Goal: Communication & Community: Share content

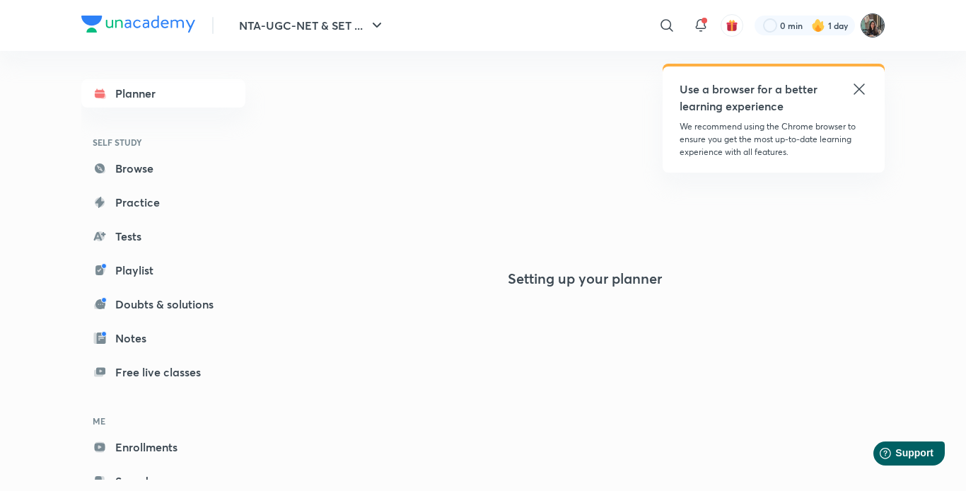
click at [866, 25] on img at bounding box center [872, 25] width 24 height 24
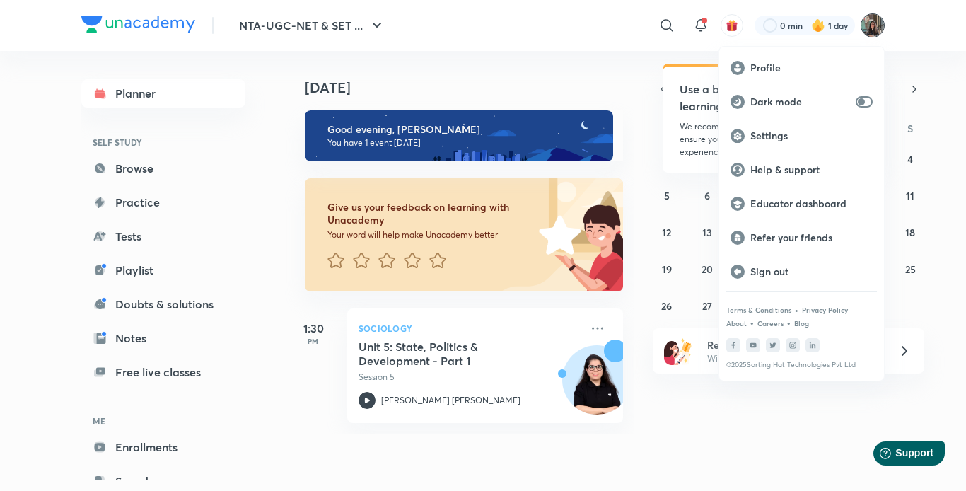
click at [940, 48] on div at bounding box center [483, 245] width 966 height 491
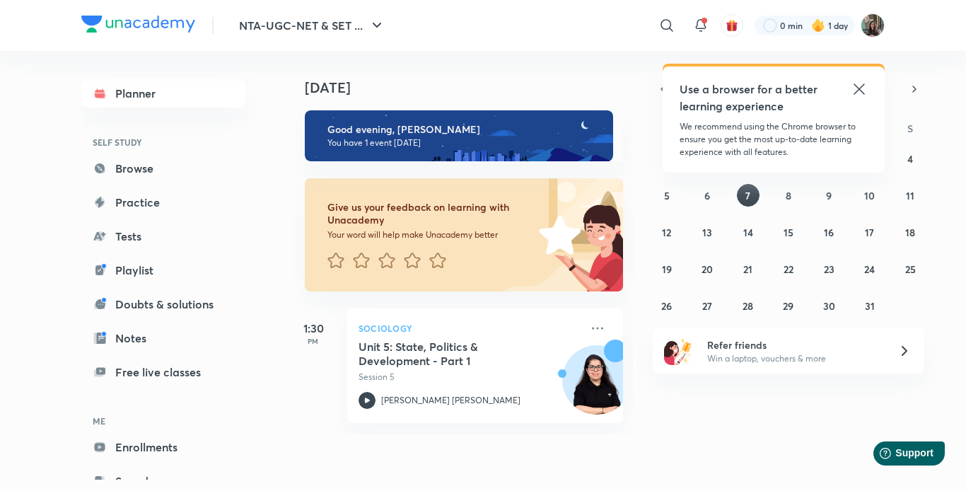
click at [859, 85] on icon at bounding box center [859, 89] width 17 height 17
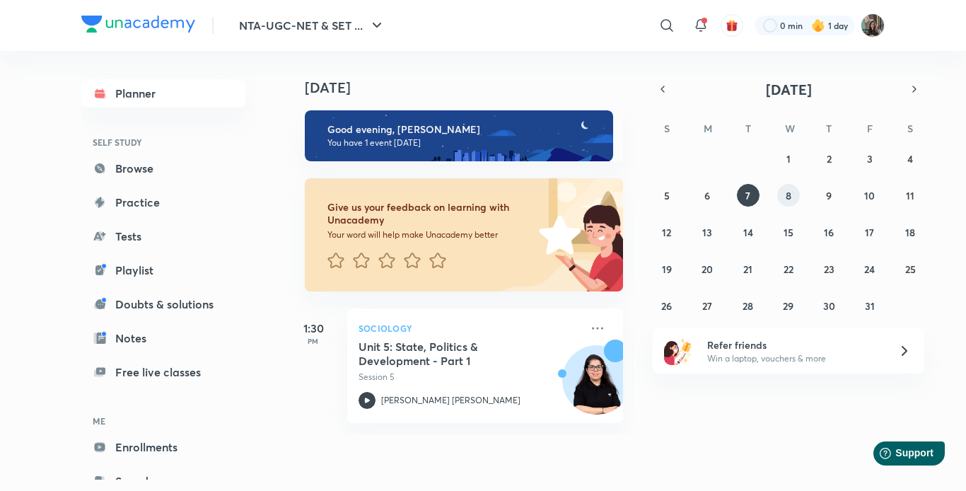
click at [788, 199] on abbr "8" at bounding box center [789, 195] width 6 height 13
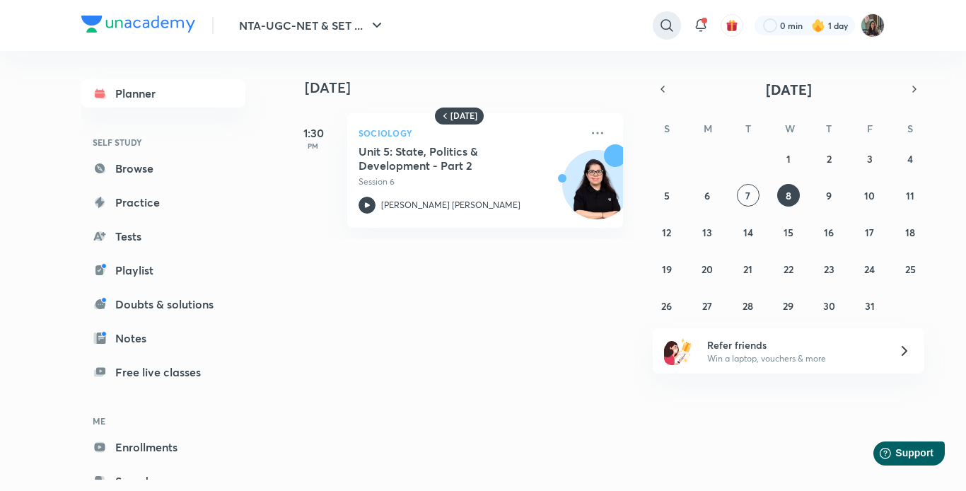
click at [660, 25] on icon at bounding box center [666, 25] width 17 height 17
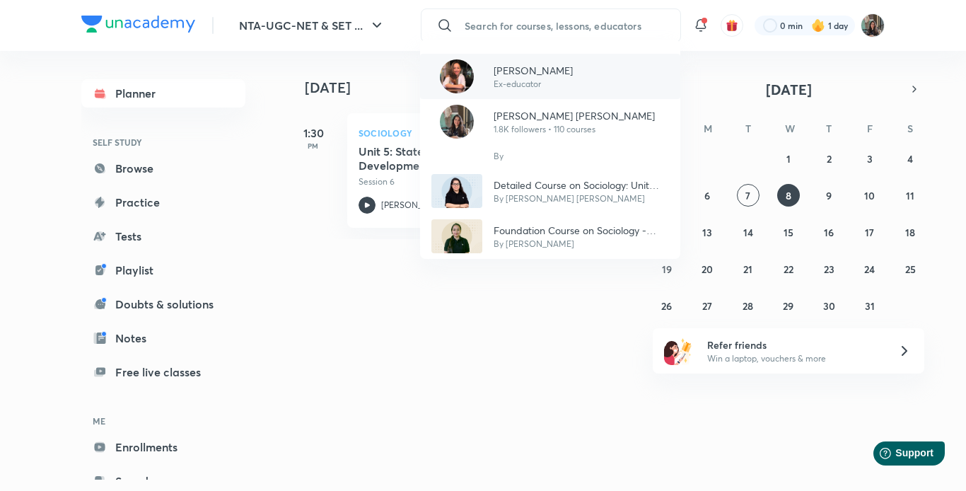
click at [561, 76] on p "Antara Chakrabarty" at bounding box center [533, 70] width 79 height 15
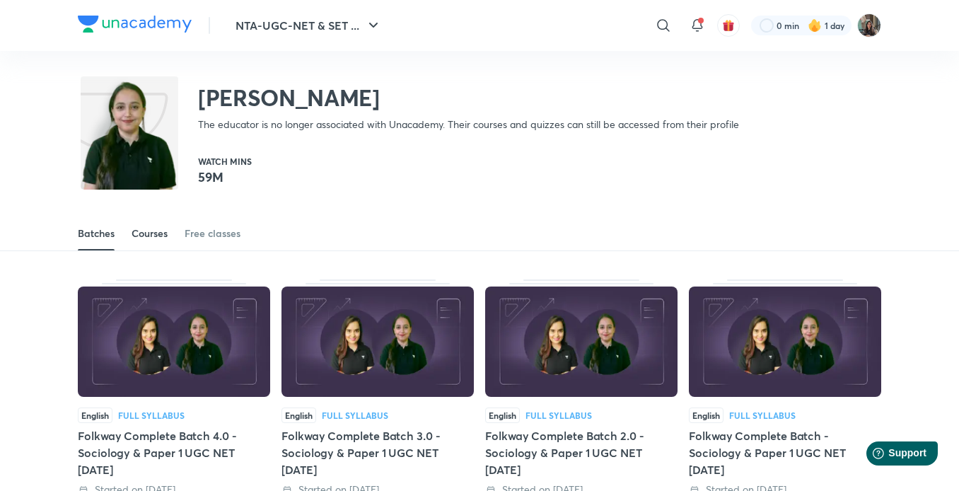
click at [148, 244] on link "Courses" at bounding box center [150, 233] width 36 height 34
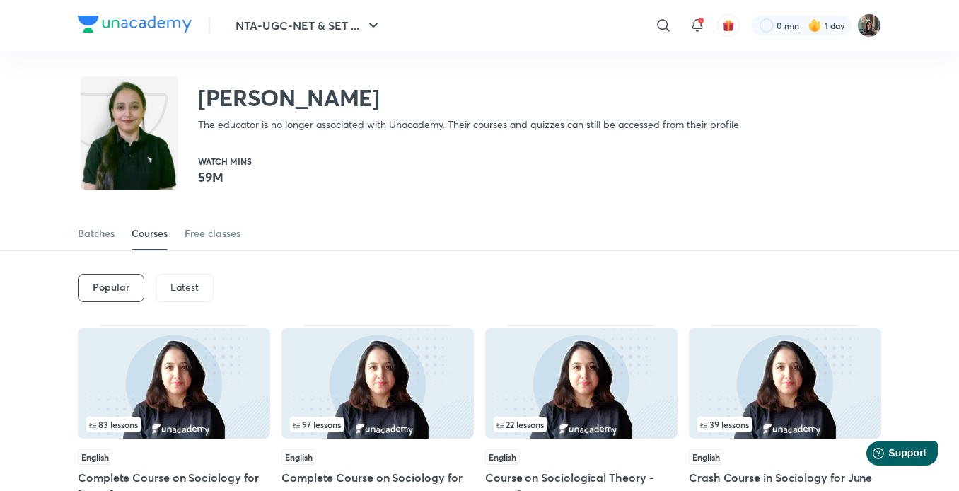
click at [176, 281] on p "Latest" at bounding box center [184, 286] width 28 height 11
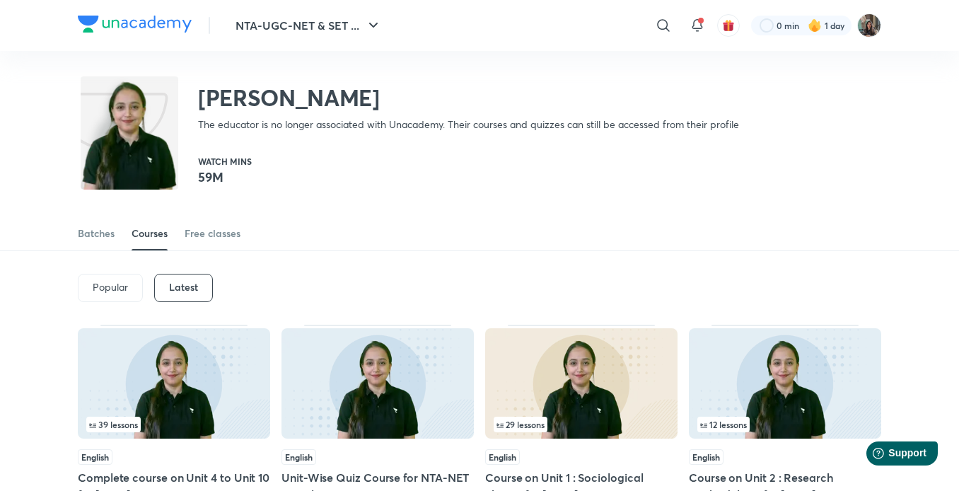
click at [217, 448] on div "39 lessons English Complete course on Unit 4 to Unit 10 for June 2025 3 months …" at bounding box center [174, 423] width 192 height 197
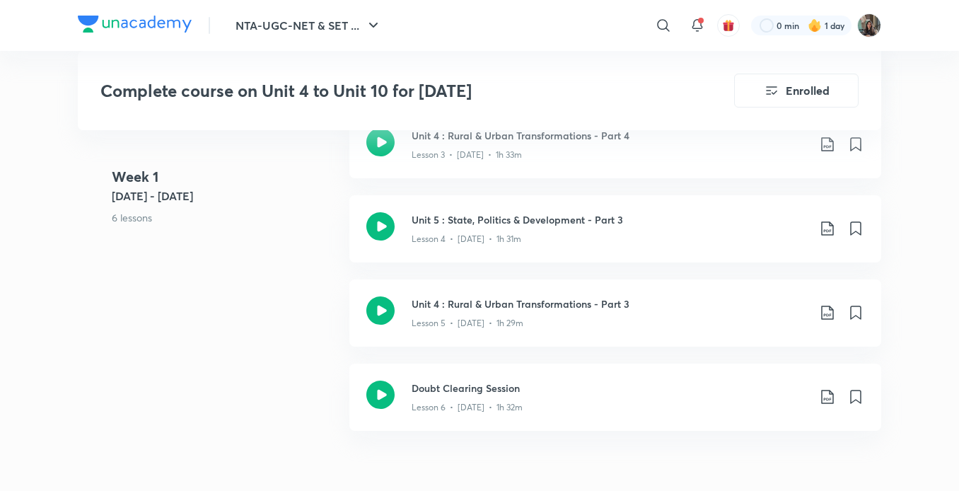
scroll to position [795, 0]
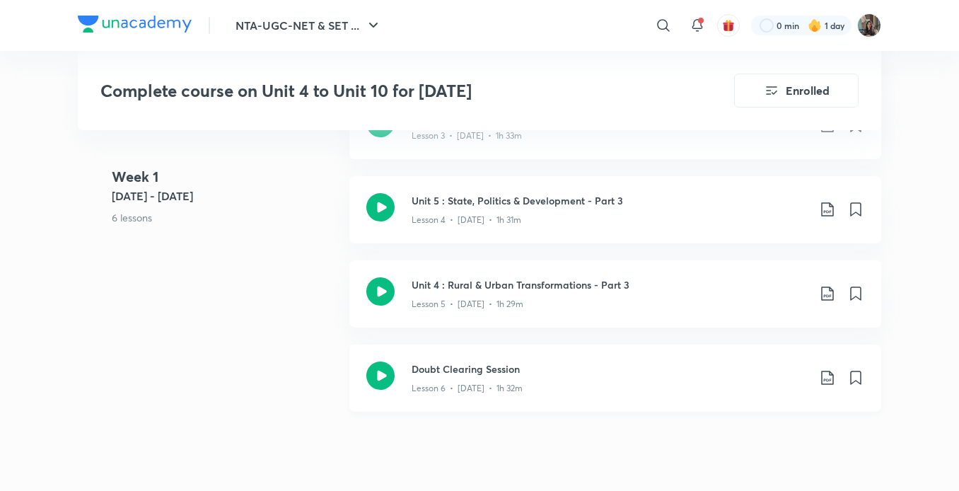
click at [494, 390] on p "Lesson 6 • May 18 • 1h 32m" at bounding box center [466, 388] width 111 height 13
click at [531, 289] on h3 "Unit 4 : Rural & Urban Transformations - Part 3" at bounding box center [609, 284] width 396 height 15
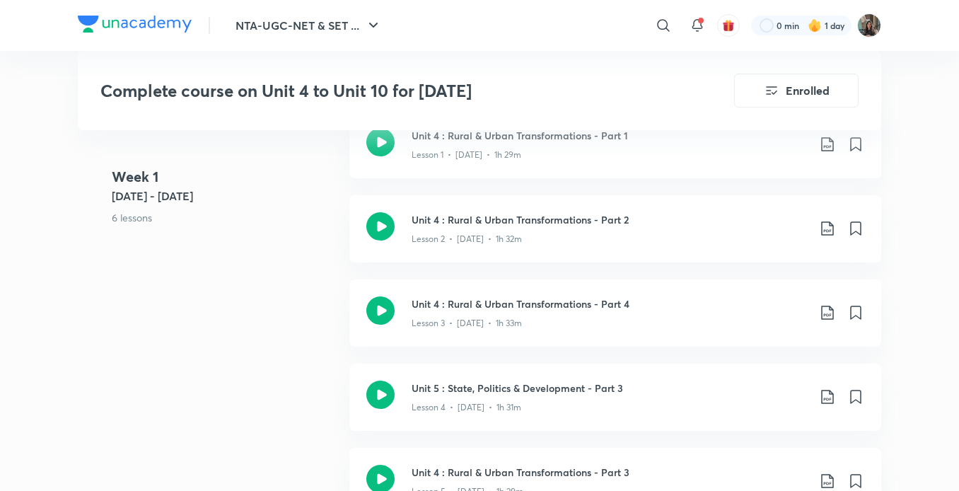
scroll to position [527, 0]
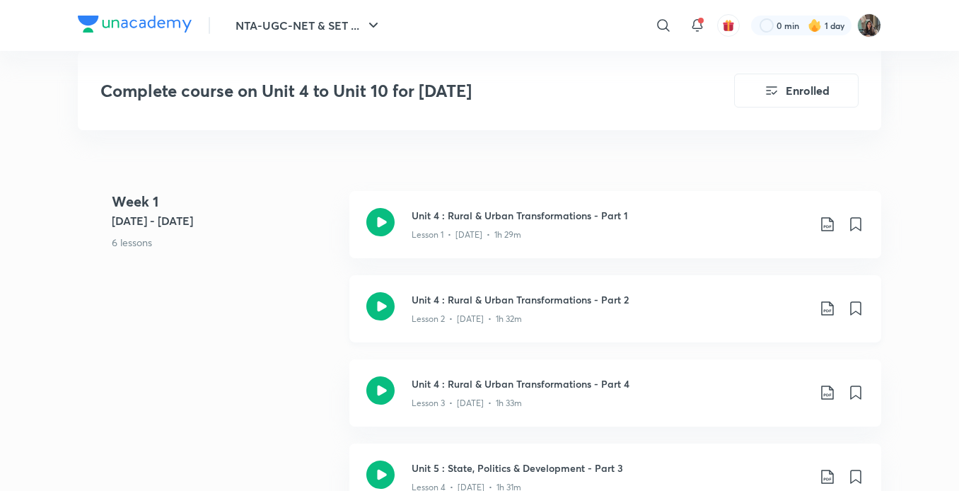
click at [483, 309] on div "Lesson 2 • May 13 • 1h 32m" at bounding box center [609, 316] width 396 height 18
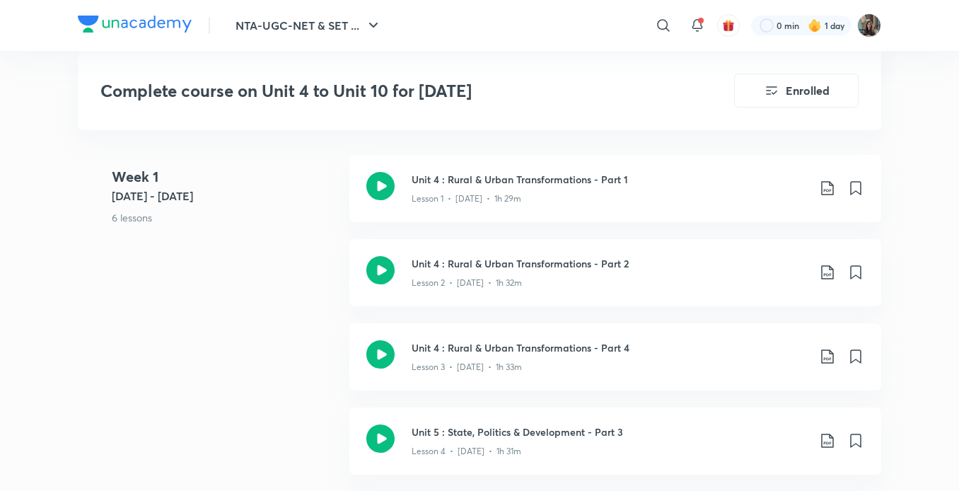
scroll to position [579, 0]
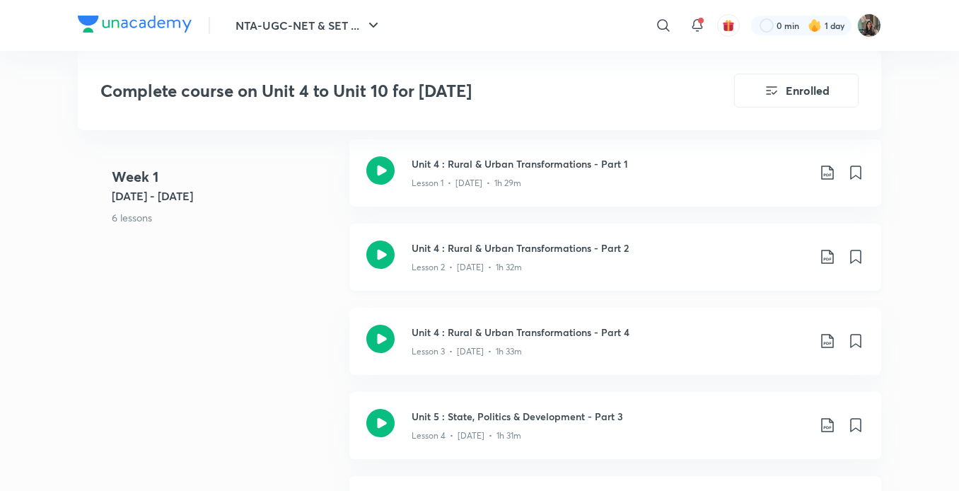
click at [829, 259] on icon at bounding box center [827, 257] width 12 height 14
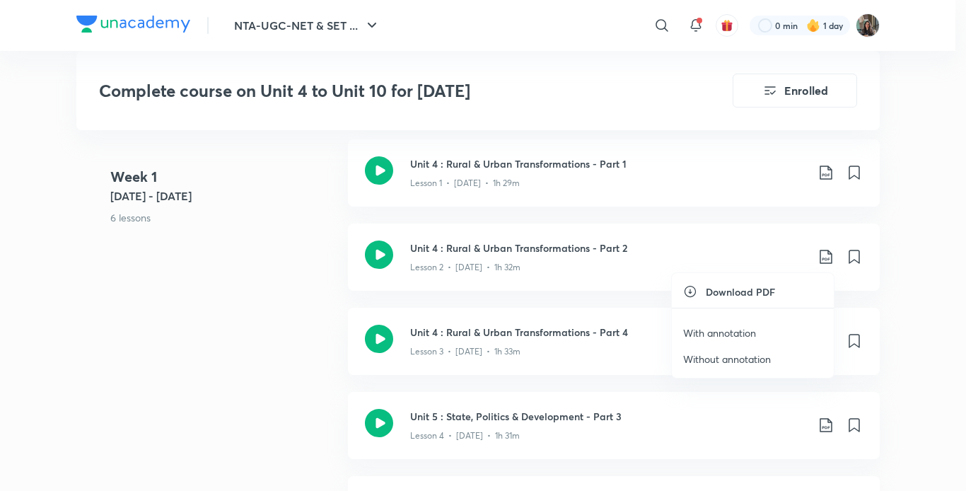
click at [722, 339] on p "With annotation" at bounding box center [719, 332] width 73 height 15
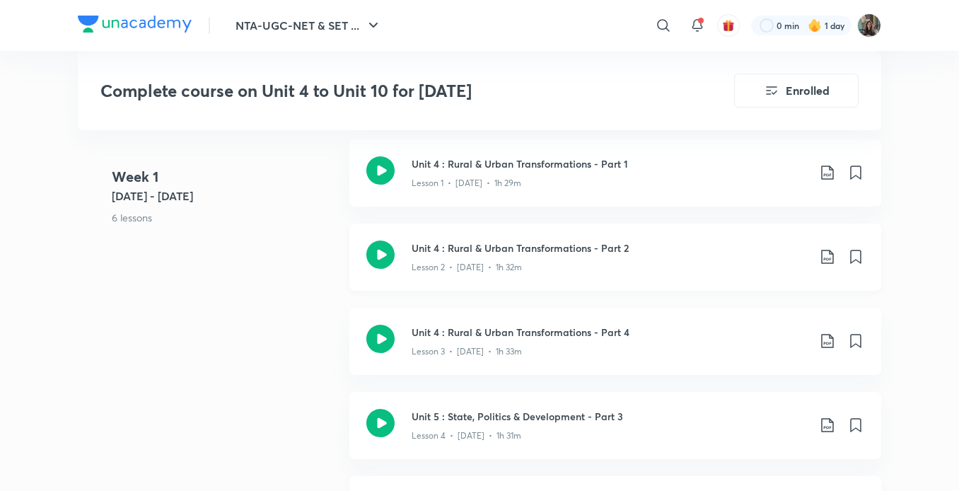
click at [445, 257] on div "Lesson 2 • May 13 • 1h 32m" at bounding box center [609, 264] width 396 height 18
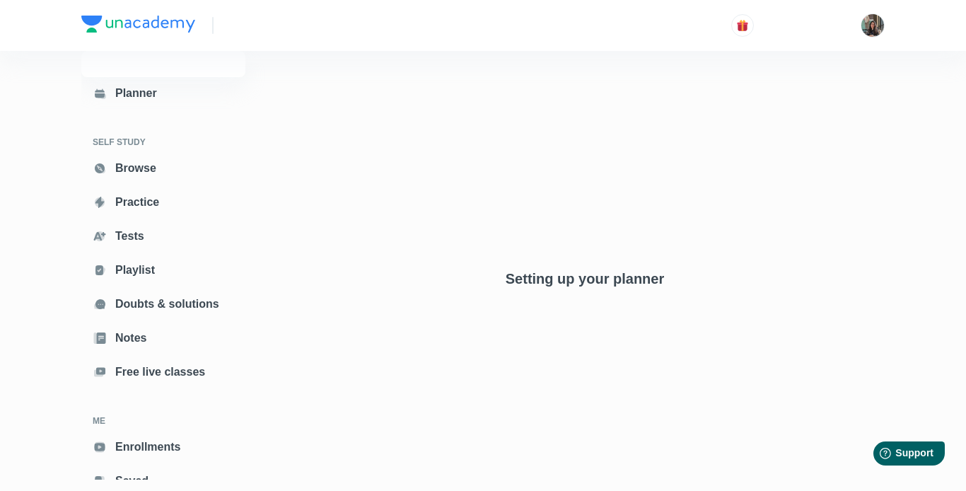
click at [856, 206] on div "Setting up your planner" at bounding box center [585, 222] width 600 height 440
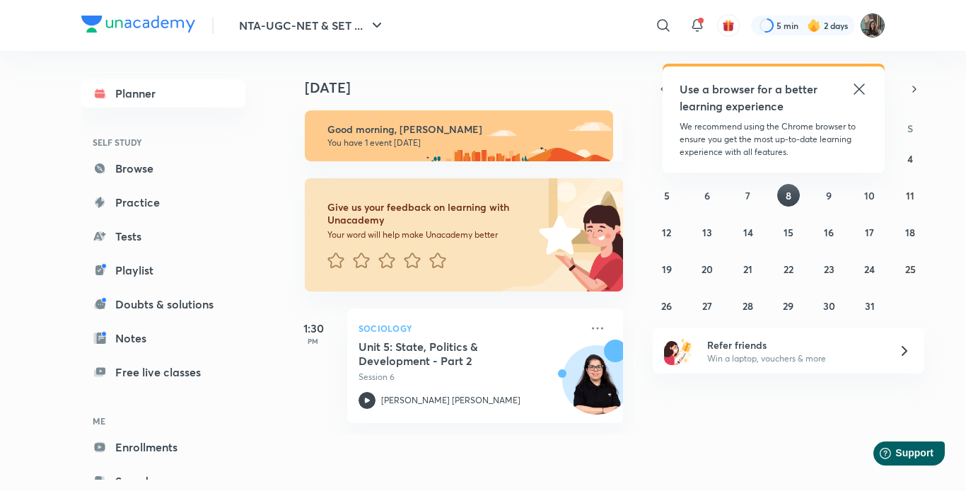
click at [869, 29] on img at bounding box center [872, 25] width 24 height 24
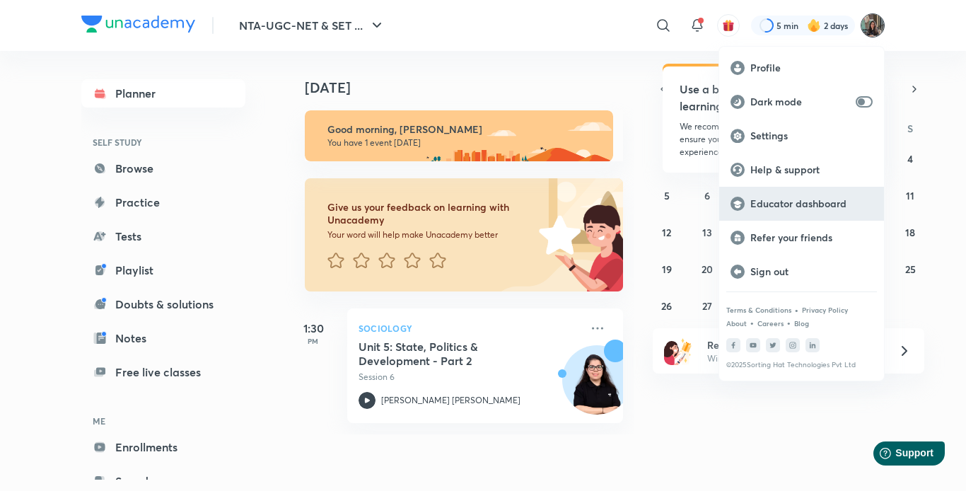
click at [773, 193] on div "Educator dashboard" at bounding box center [801, 204] width 165 height 34
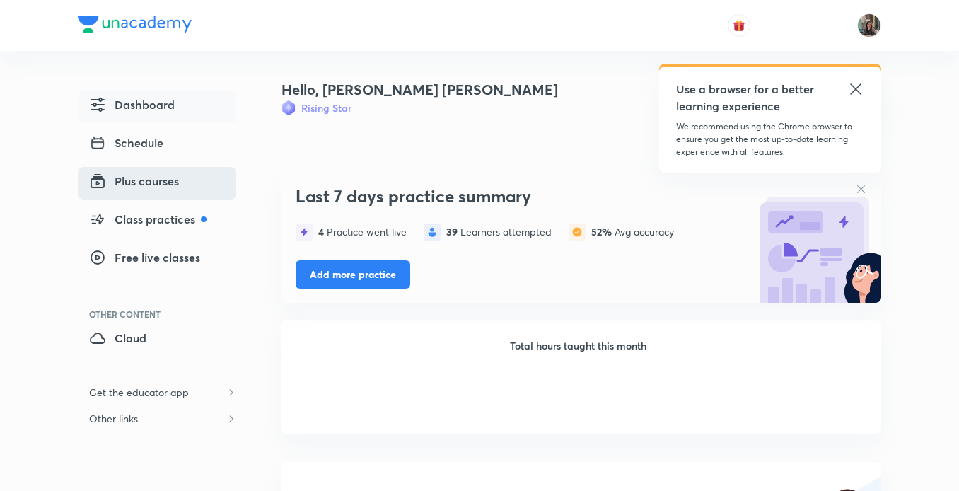
drag, startPoint x: 0, startPoint y: 0, endPoint x: 103, endPoint y: 183, distance: 209.9
click at [103, 183] on icon at bounding box center [97, 181] width 17 height 17
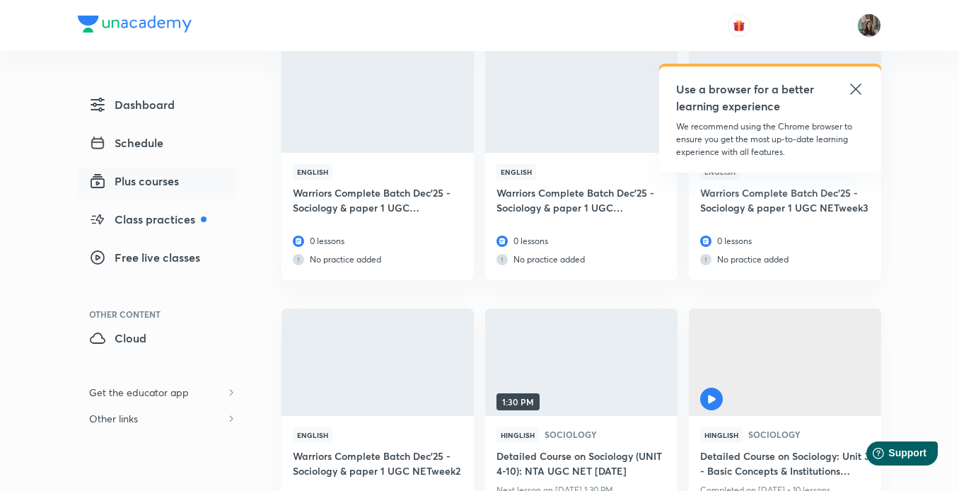
scroll to position [3199, 0]
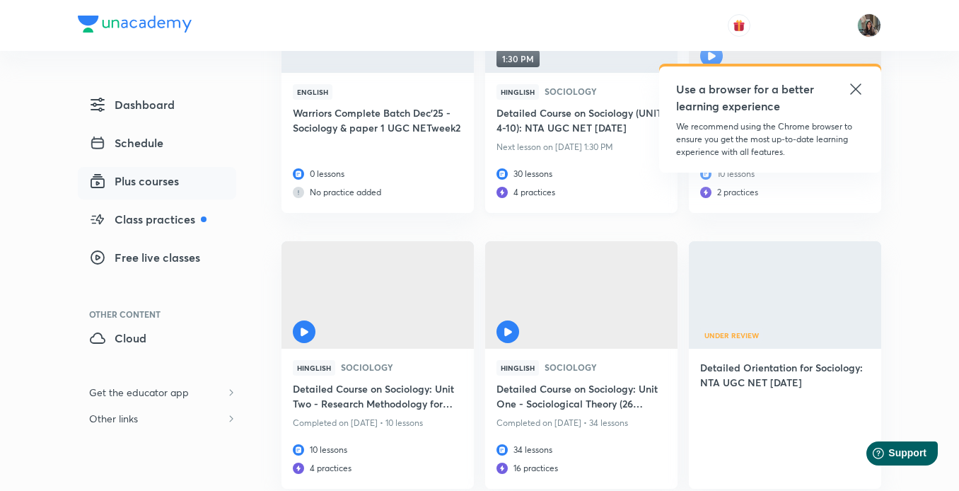
click at [544, 114] on h6 "Detailed Course on Sociology (UNIT 4-10): NTA UGC NET [DATE]" at bounding box center [581, 121] width 170 height 33
click at [858, 89] on icon at bounding box center [855, 89] width 17 height 17
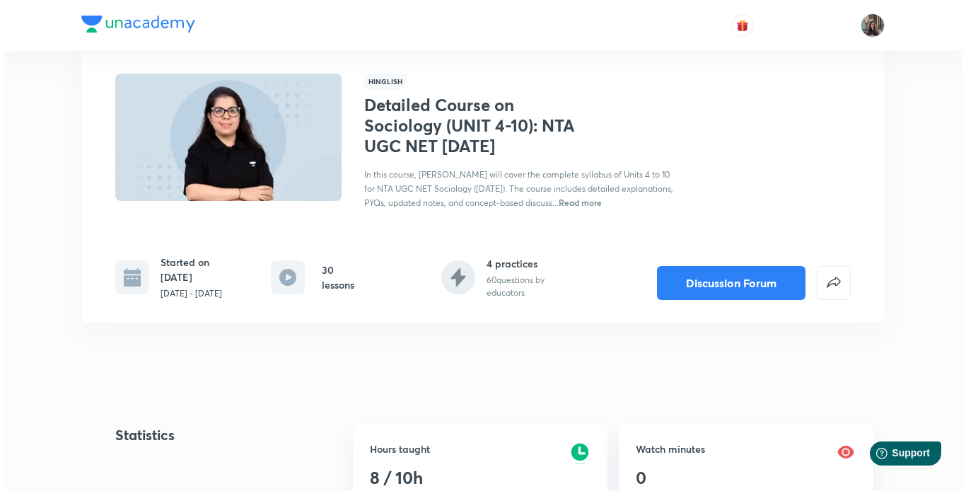
scroll to position [78, 0]
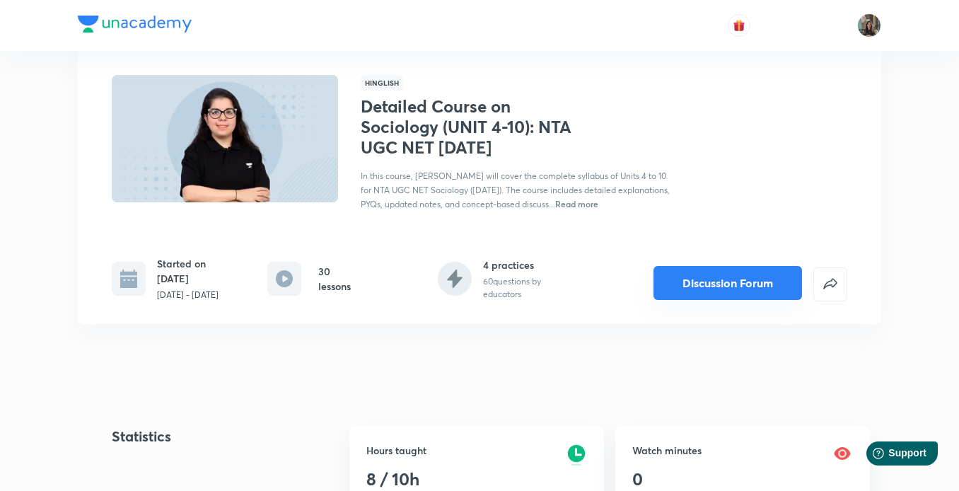
click at [773, 293] on button "Discussion Forum" at bounding box center [727, 283] width 148 height 34
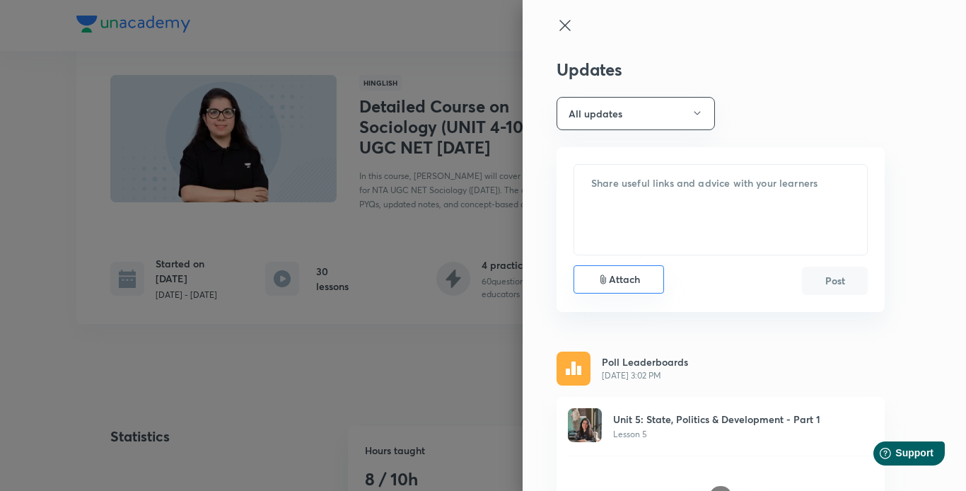
click at [597, 283] on icon at bounding box center [602, 279] width 11 height 11
click at [0, 0] on input "Attach" at bounding box center [0, 0] width 0 height 0
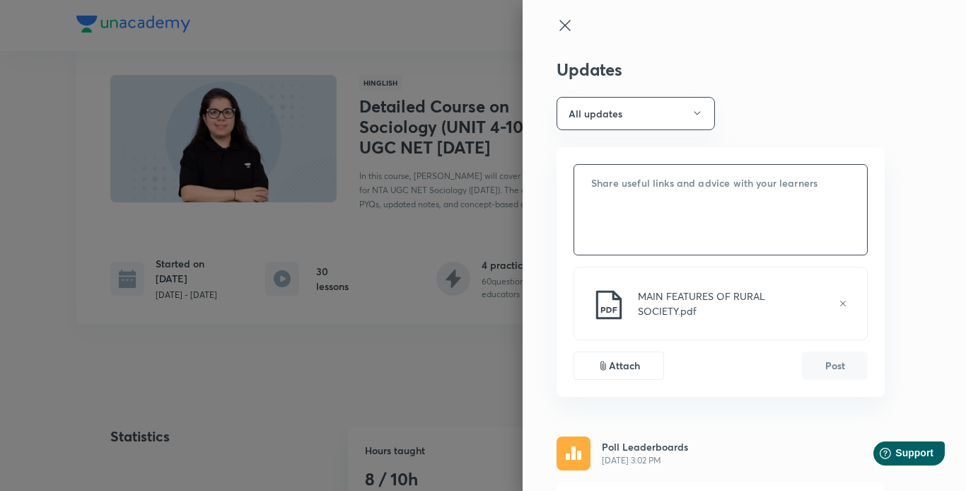
click at [673, 228] on textarea at bounding box center [720, 210] width 293 height 90
type textarea "Read these notes"
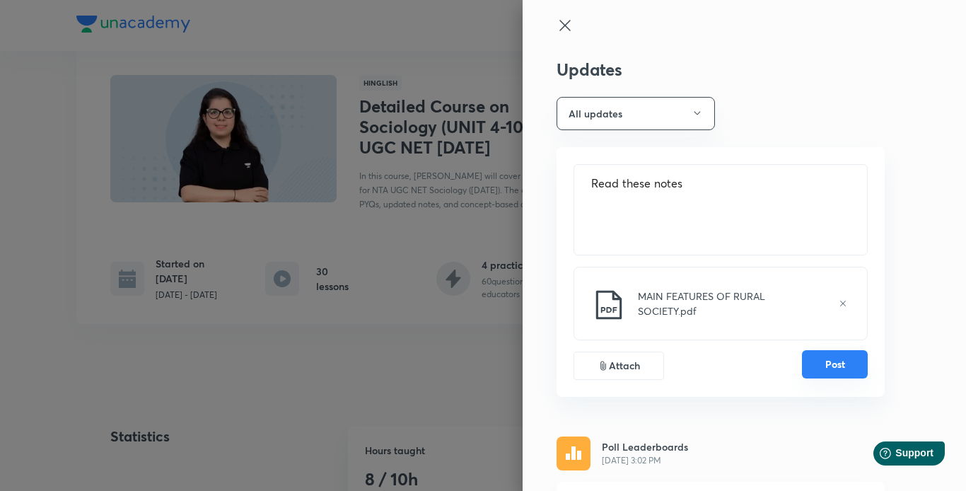
click at [824, 368] on button "Post" at bounding box center [835, 364] width 66 height 28
